Goal: Transaction & Acquisition: Download file/media

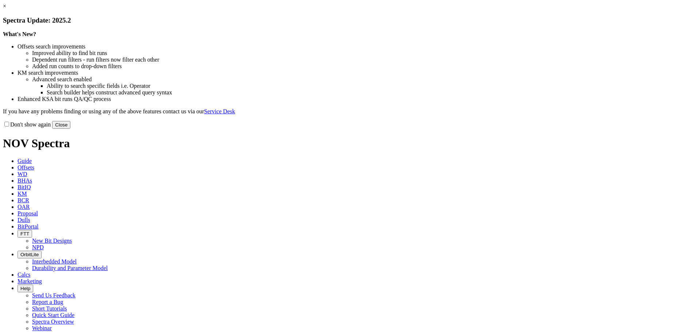
click at [70, 129] on button "Close" at bounding box center [61, 125] width 18 height 8
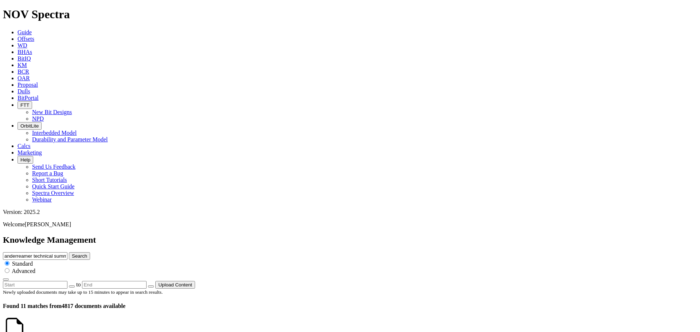
click at [23, 318] on icon at bounding box center [14, 331] width 23 height 26
click at [26, 332] on icon at bounding box center [26, 336] width 0 height 6
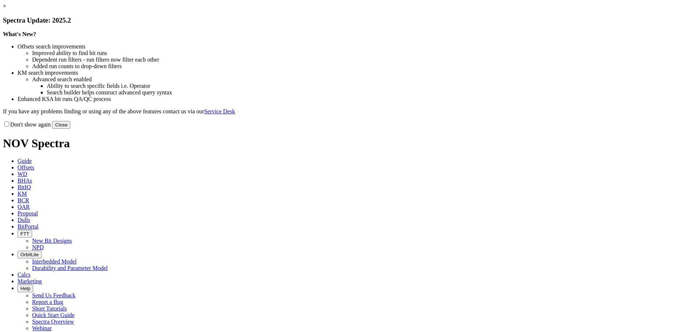
click at [6, 9] on link "×" at bounding box center [4, 6] width 3 height 6
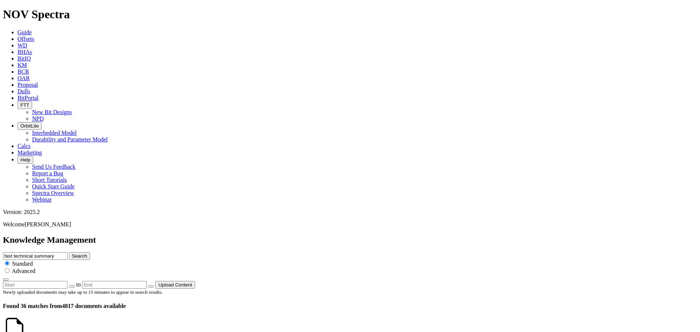
click at [26, 332] on icon at bounding box center [26, 336] width 0 height 6
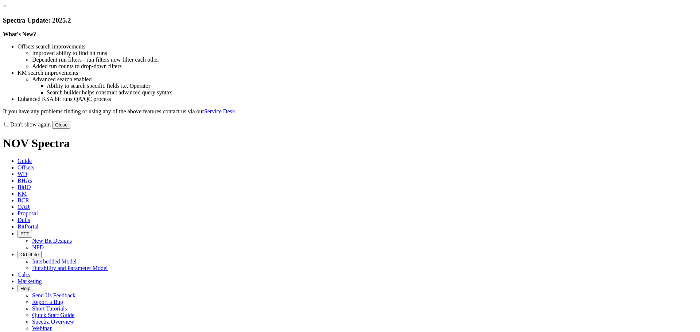
click at [6, 9] on link "×" at bounding box center [4, 6] width 3 height 6
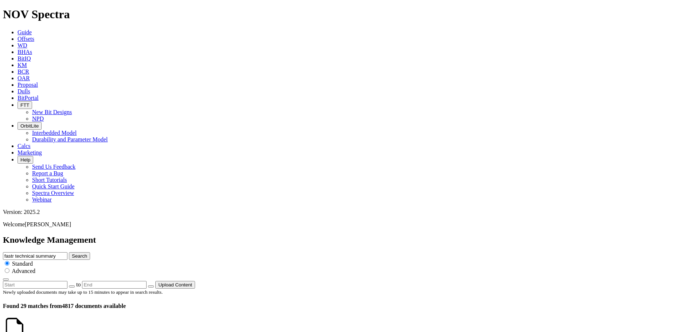
click at [26, 332] on link at bounding box center [26, 336] width 0 height 6
